Goal: Transaction & Acquisition: Purchase product/service

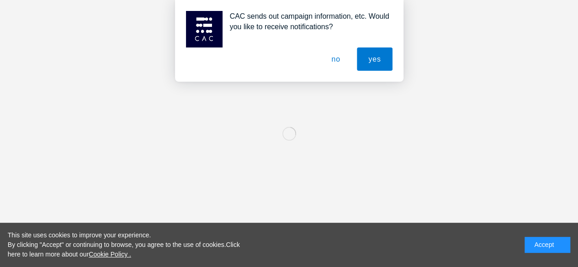
click at [345, 61] on button "no" at bounding box center [336, 59] width 32 height 23
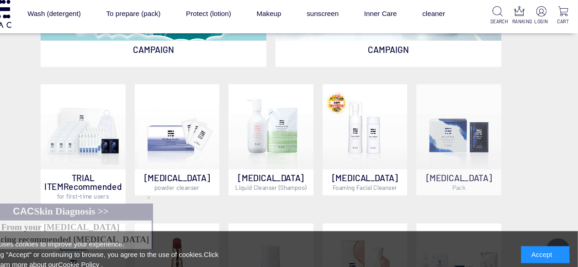
scroll to position [411, 0]
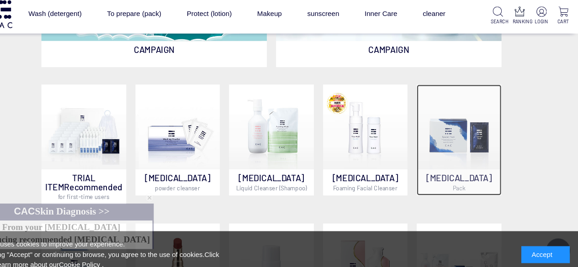
click at [454, 172] on font "SKIN CARE" at bounding box center [466, 173] width 62 height 10
